Goal: Transaction & Acquisition: Purchase product/service

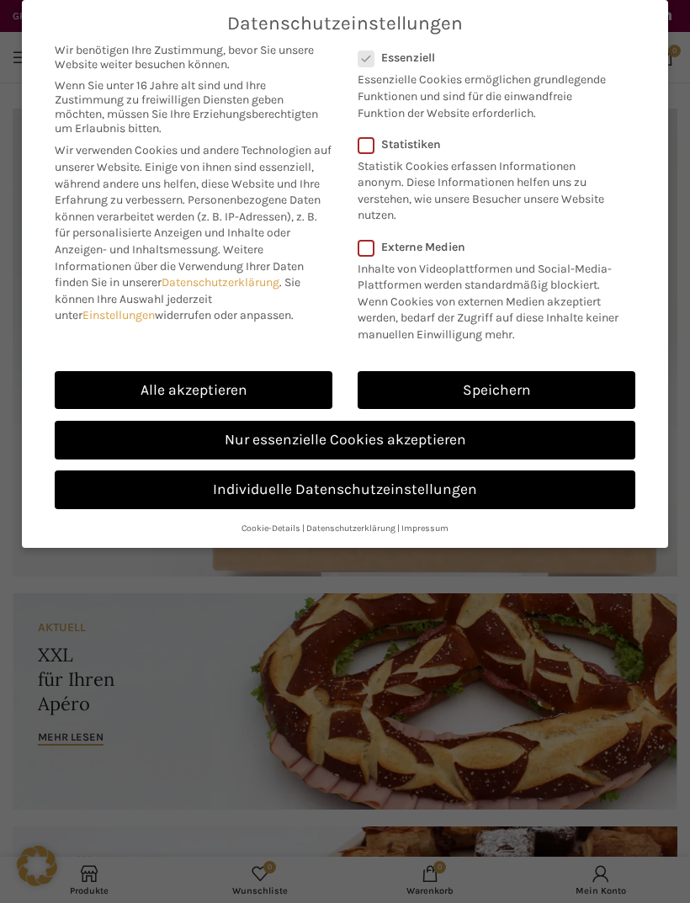
click at [283, 389] on link "Alle akzeptieren" at bounding box center [194, 390] width 278 height 39
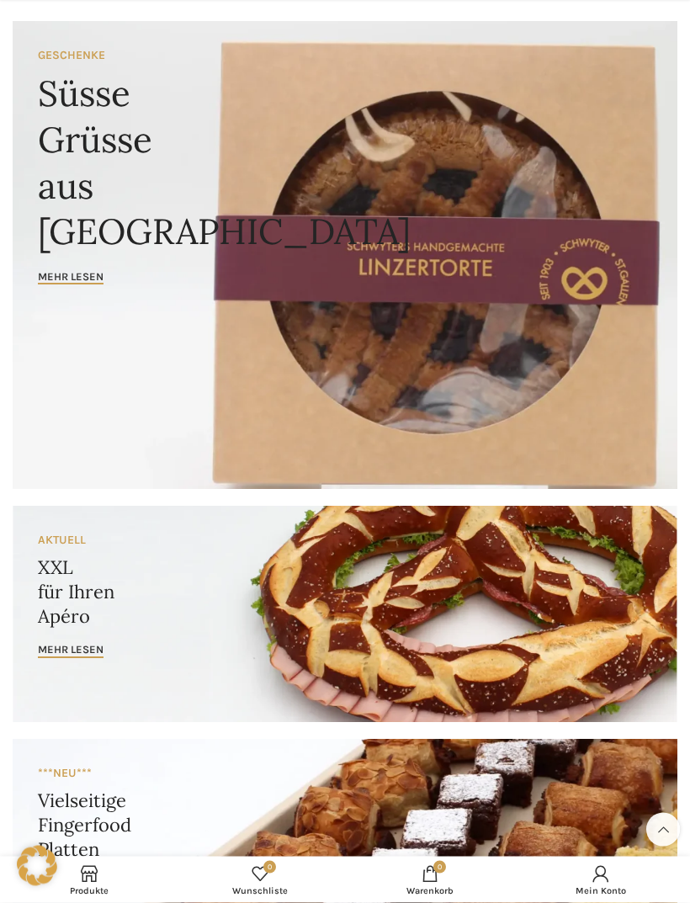
scroll to position [89, 0]
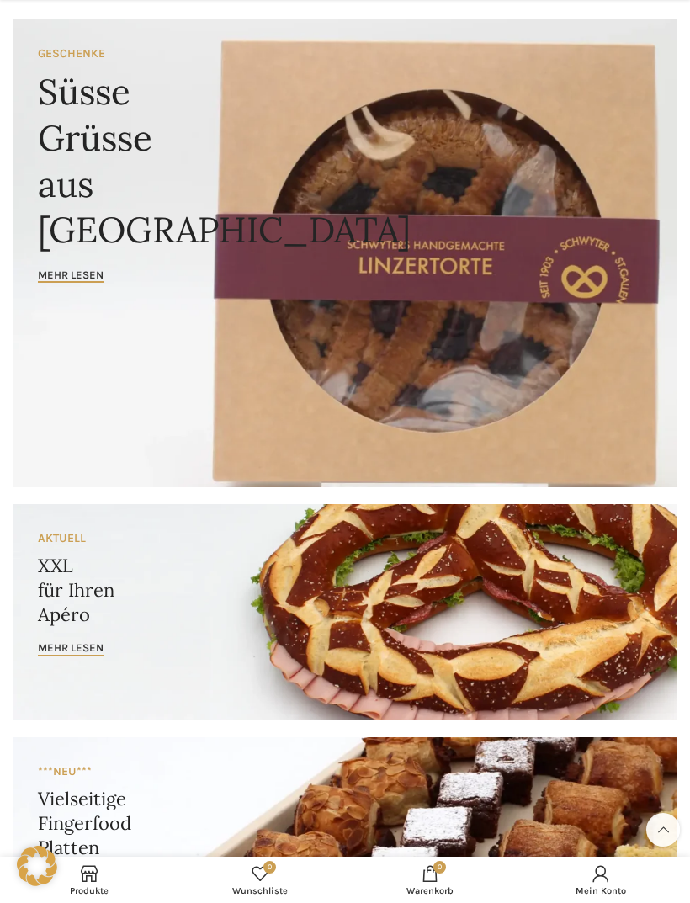
click at [72, 273] on span "Mehr lesen" at bounding box center [71, 274] width 66 height 13
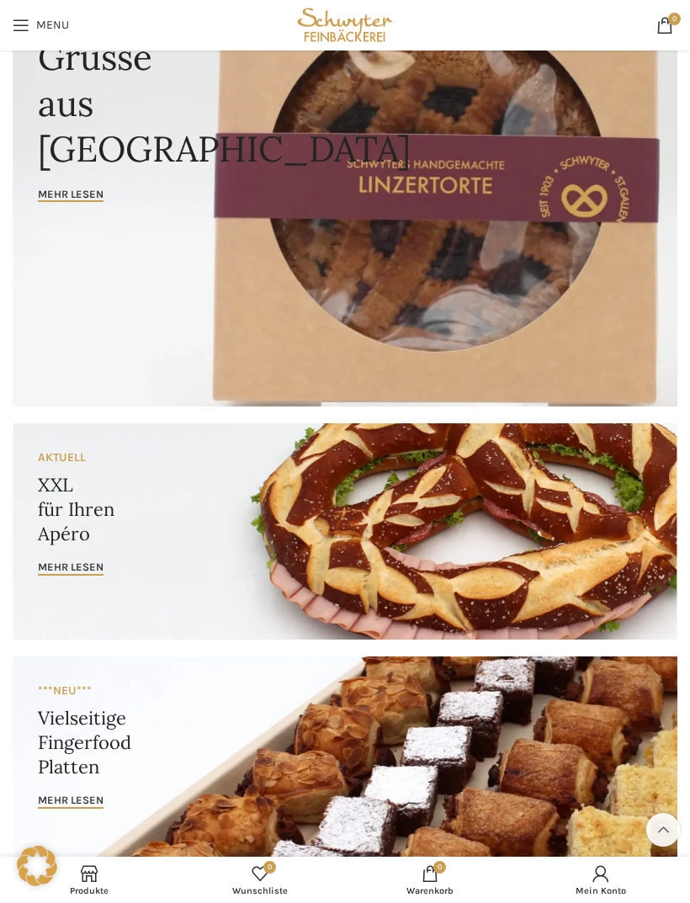
scroll to position [0, 0]
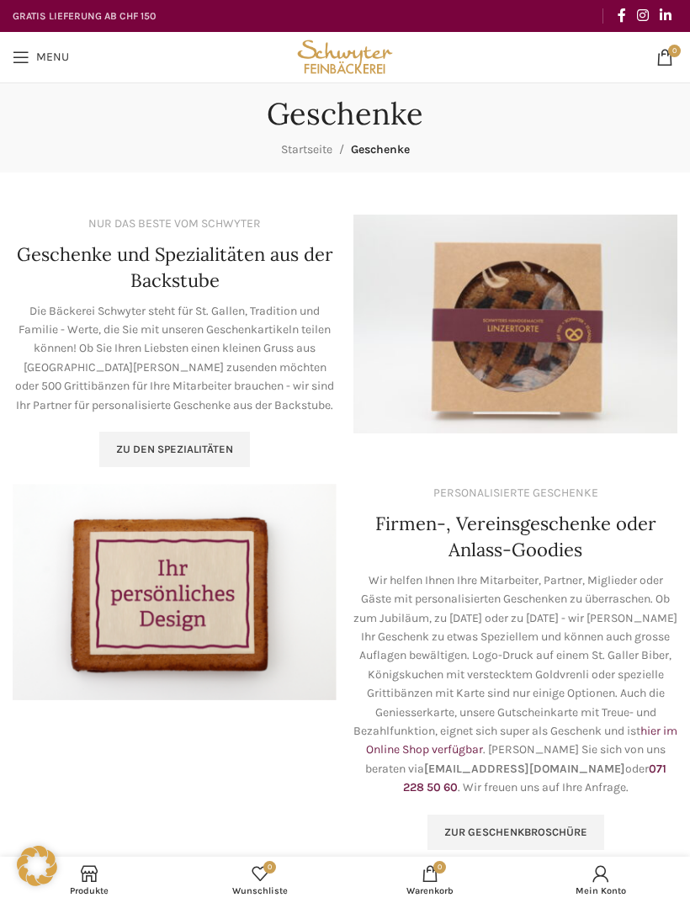
click at [227, 449] on span "Zu den Spezialitäten" at bounding box center [174, 448] width 117 height 13
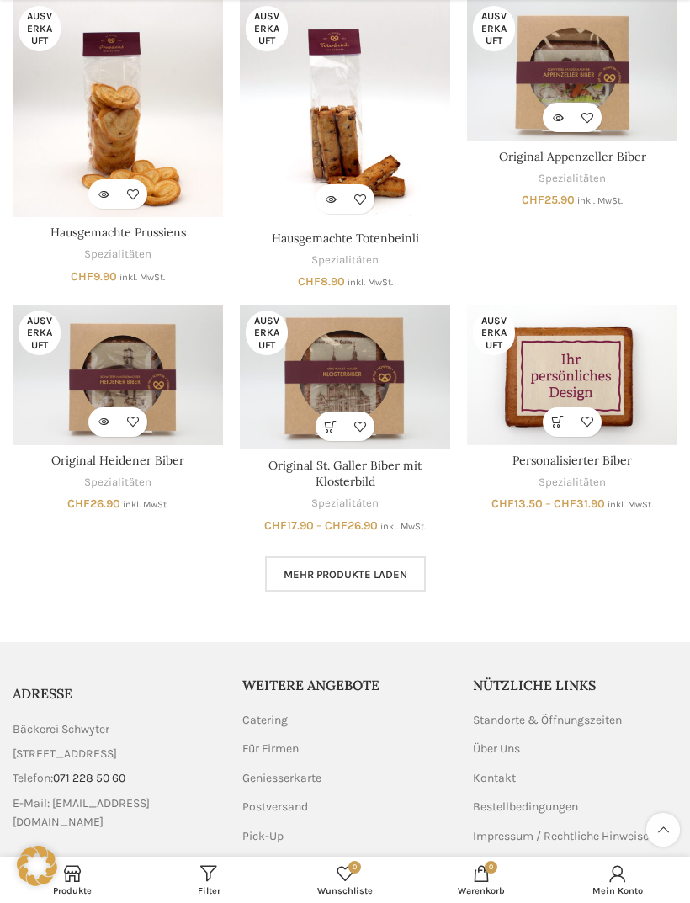
scroll to position [773, 0]
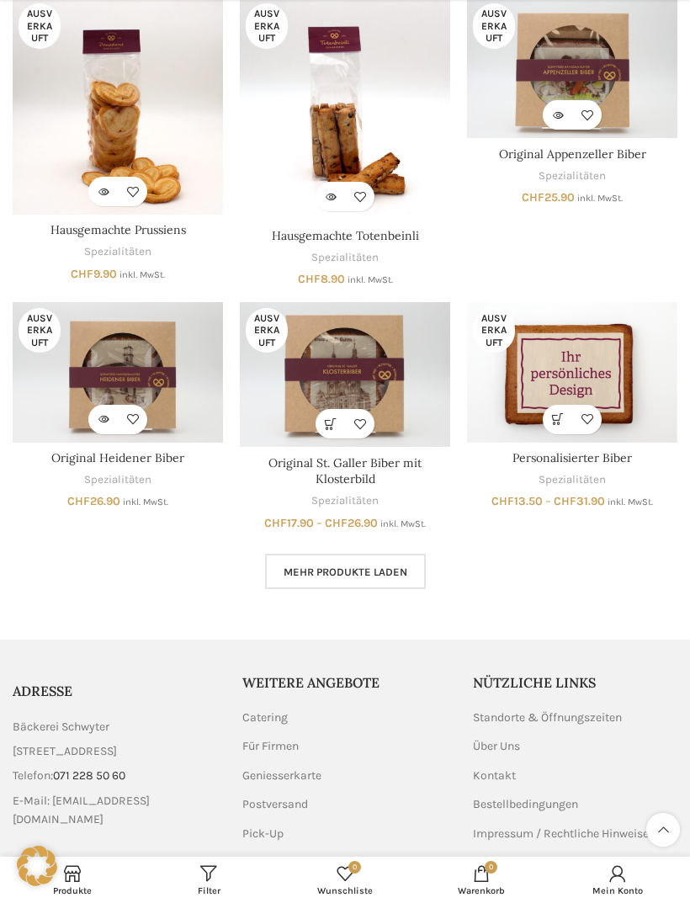
click at [397, 569] on span "Mehr Produkte laden" at bounding box center [345, 571] width 124 height 13
